Goal: Task Accomplishment & Management: Complete application form

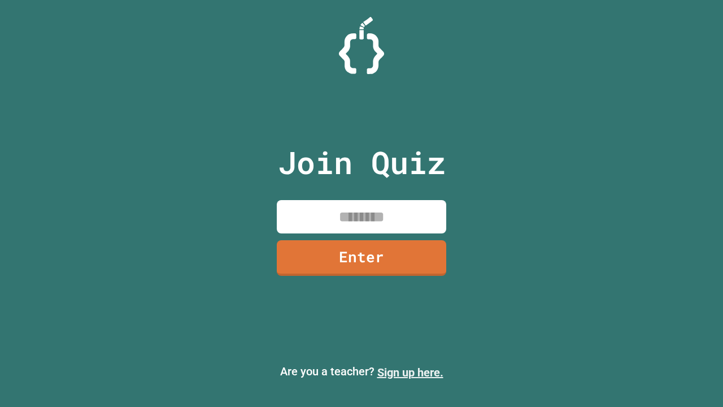
click at [410, 372] on link "Sign up here." at bounding box center [410, 372] width 66 height 14
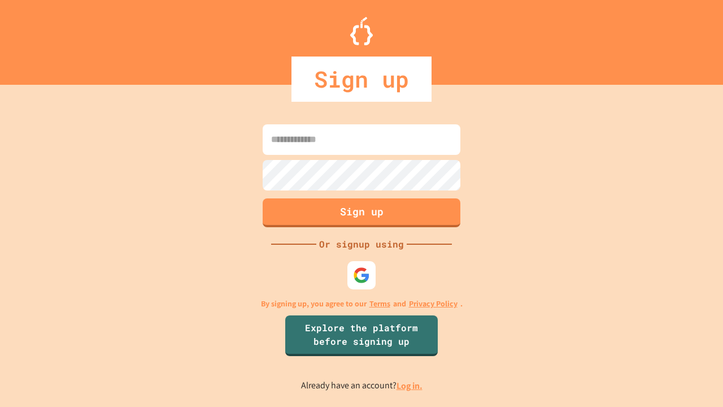
click at [410, 385] on link "Log in." at bounding box center [409, 386] width 26 height 12
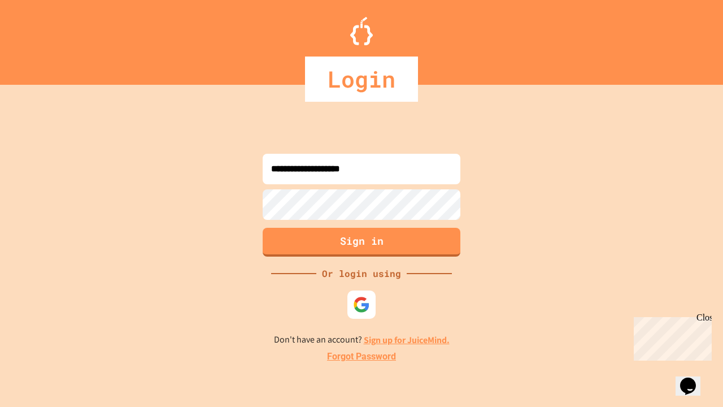
type input "**********"
